Goal: Information Seeking & Learning: Learn about a topic

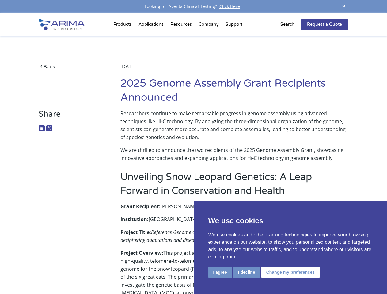
click at [193, 147] on p "We are thrilled to announce the two recipients of the 2025 Genome Assembly Gran…" at bounding box center [234, 154] width 228 height 16
click at [220, 272] on button "I agree" at bounding box center [220, 272] width 24 height 11
click at [246, 272] on p "Project Overview: This project aims to develop a high-quality, telomere-to-telo…" at bounding box center [234, 295] width 228 height 92
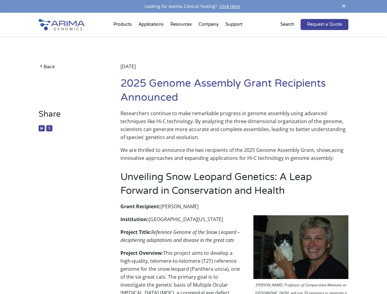
click at [289, 272] on img at bounding box center [300, 246] width 95 height 63
click at [344, 6] on span at bounding box center [343, 6] width 9 height 8
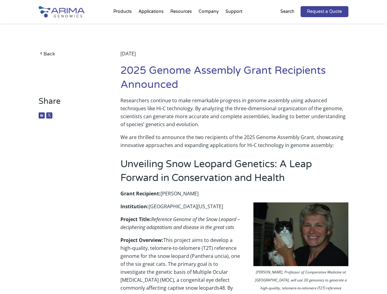
click at [123, 26] on div "Back [DATE] 2025 Genome Assembly Grant Recipients Announced" at bounding box center [193, 60] width 309 height 73
click at [182, 26] on div "Back [DATE] 2025 Genome Assembly Grant Recipients Announced" at bounding box center [193, 60] width 309 height 73
click at [209, 26] on div "Back [DATE] 2025 Genome Assembly Grant Recipients Announced" at bounding box center [193, 60] width 309 height 73
click at [234, 26] on div "Back [DATE] 2025 Genome Assembly Grant Recipients Announced" at bounding box center [193, 60] width 309 height 73
